Goal: Information Seeking & Learning: Find specific page/section

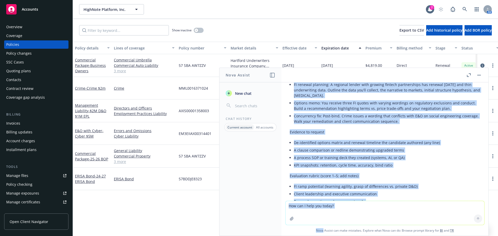
scroll to position [3213, 0]
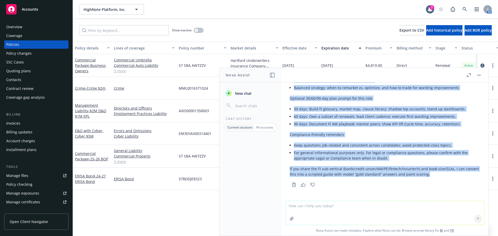
drag, startPoint x: 290, startPoint y: 91, endPoint x: 447, endPoint y: 179, distance: 179.9
copy div "Lor ip—Dolorsi Ametcon adi Elitseddo Eiusmodtempo, inci u laboreetd magnaa en a…"
click at [479, 77] on button "button" at bounding box center [479, 75] width 6 height 6
